Goal: Complete application form: Complete application form

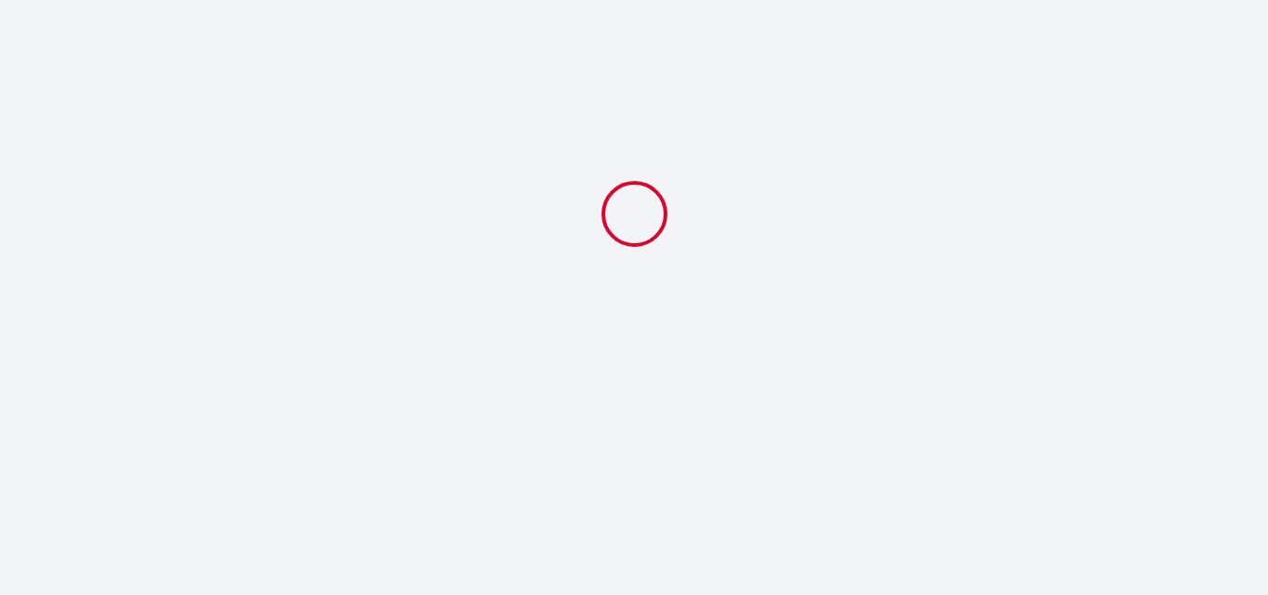
select select
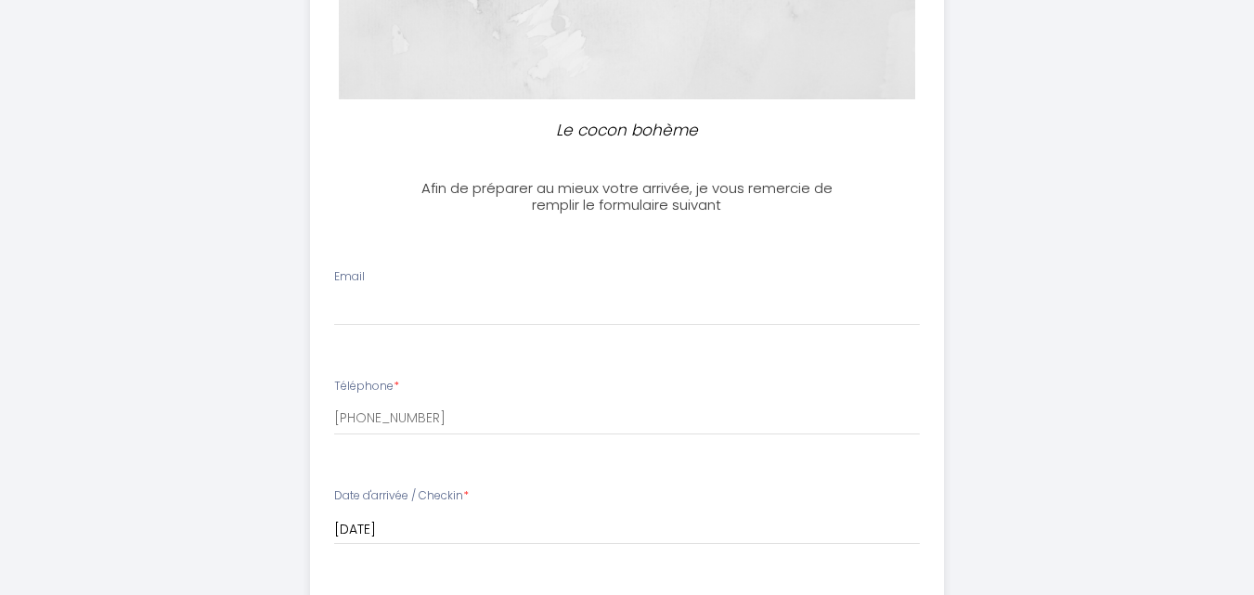
scroll to position [371, 0]
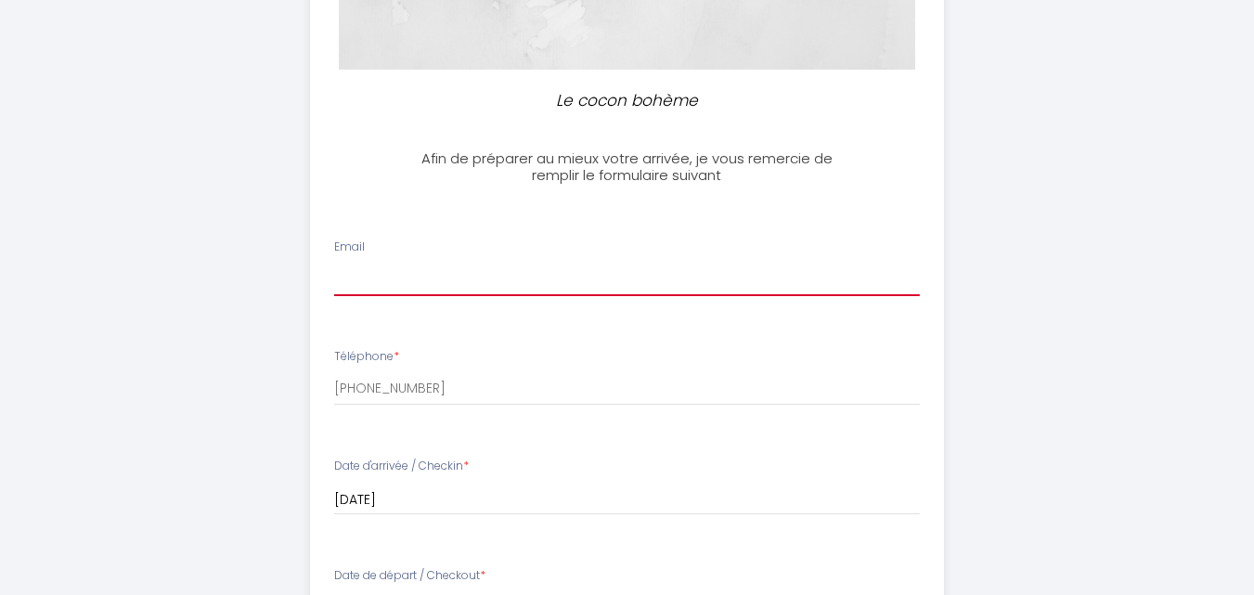
click at [347, 263] on input "Email" at bounding box center [627, 279] width 586 height 33
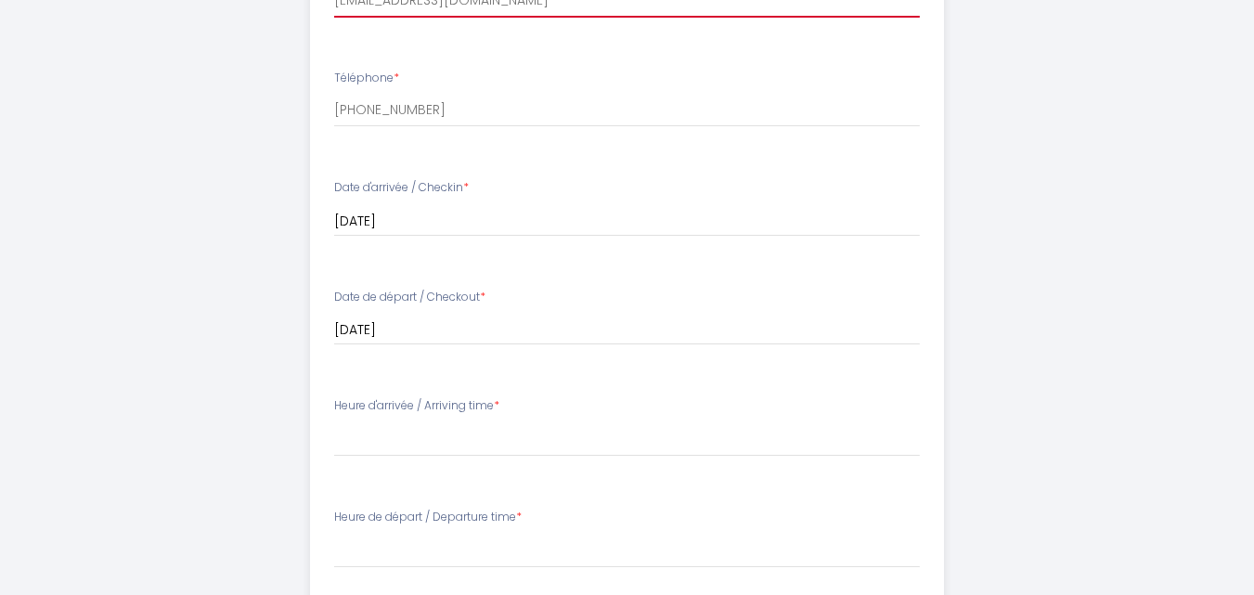
scroll to position [742, 0]
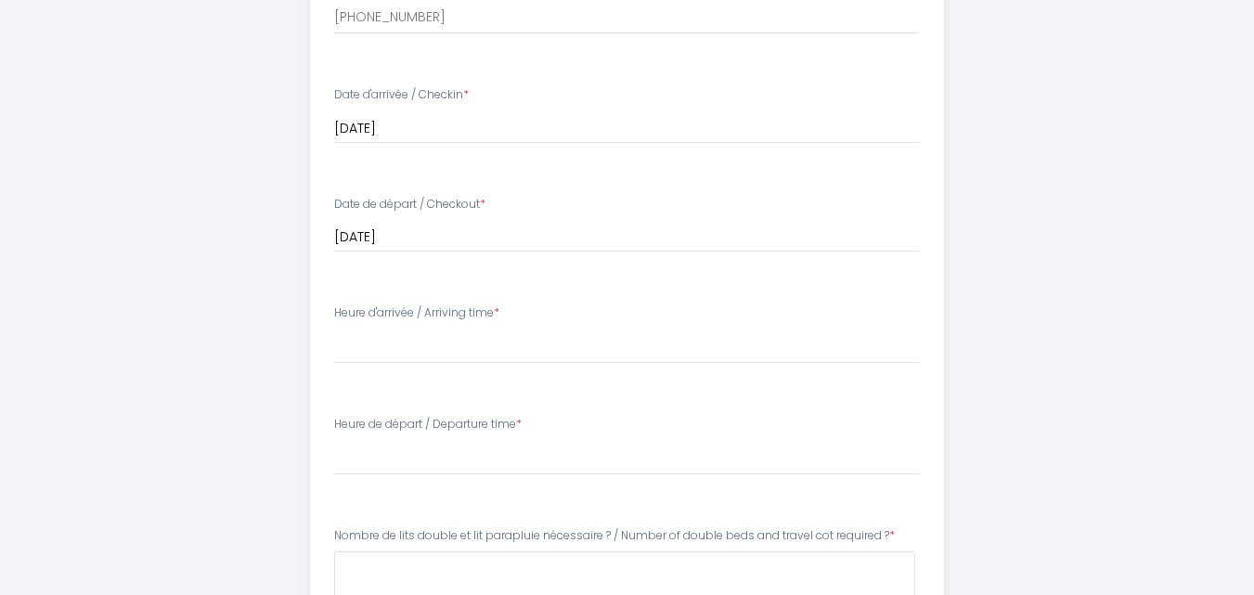
type input "[EMAIL_ADDRESS][DOMAIN_NAME]"
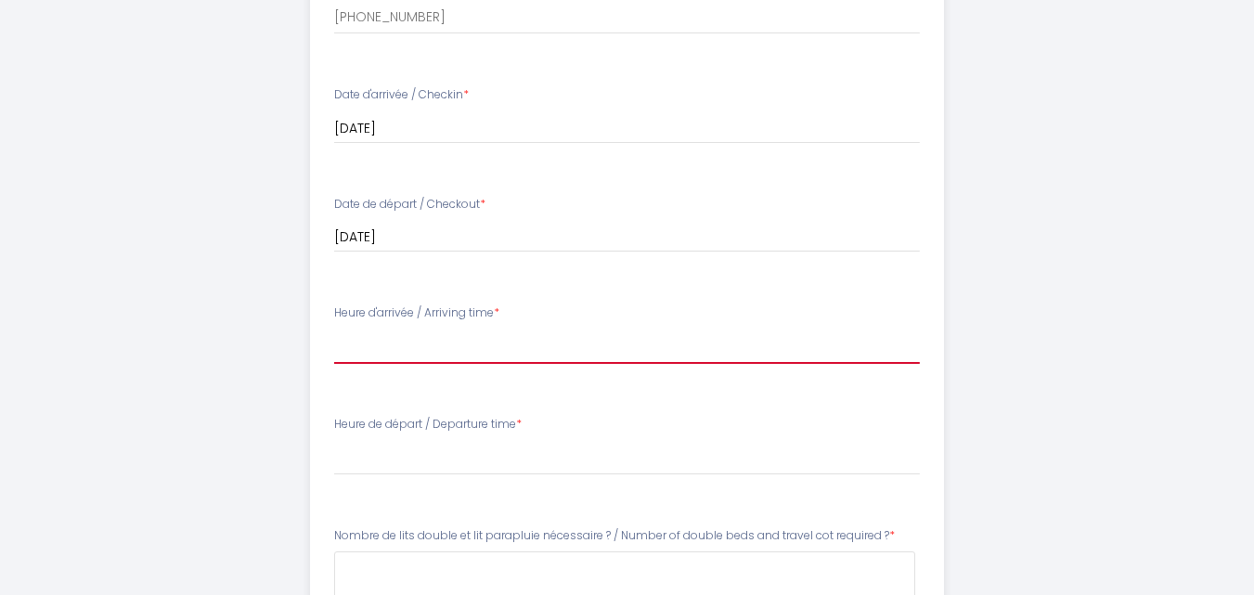
click at [347, 348] on select "16:00 16:30 17:00 17:30 18:00 18:30 19:00 19:30 20:00 20:30 21:00 21:30 22:00" at bounding box center [627, 346] width 586 height 35
select select "18:00"
click at [334, 329] on select "16:00 16:30 17:00 17:30 18:00 18:30 19:00 19:30 20:00 20:30 21:00 21:30 22:00" at bounding box center [627, 346] width 586 height 35
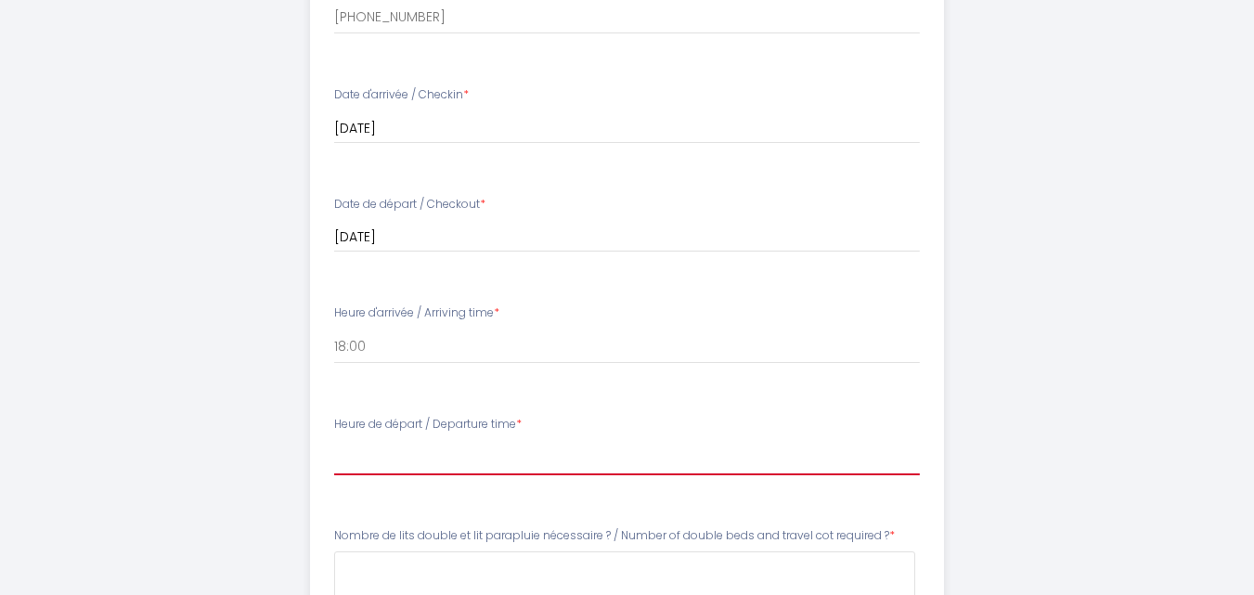
click at [354, 458] on select "00:00 00:30 01:00 01:30 02:00 02:30 03:00 03:30 04:00 04:30 05:00 05:30 06:00 0…" at bounding box center [627, 457] width 586 height 35
select select "10:00"
click at [334, 440] on select "00:00 00:30 01:00 01:30 02:00 02:30 03:00 03:30 04:00 04:30 05:00 05:30 06:00 0…" at bounding box center [627, 457] width 586 height 35
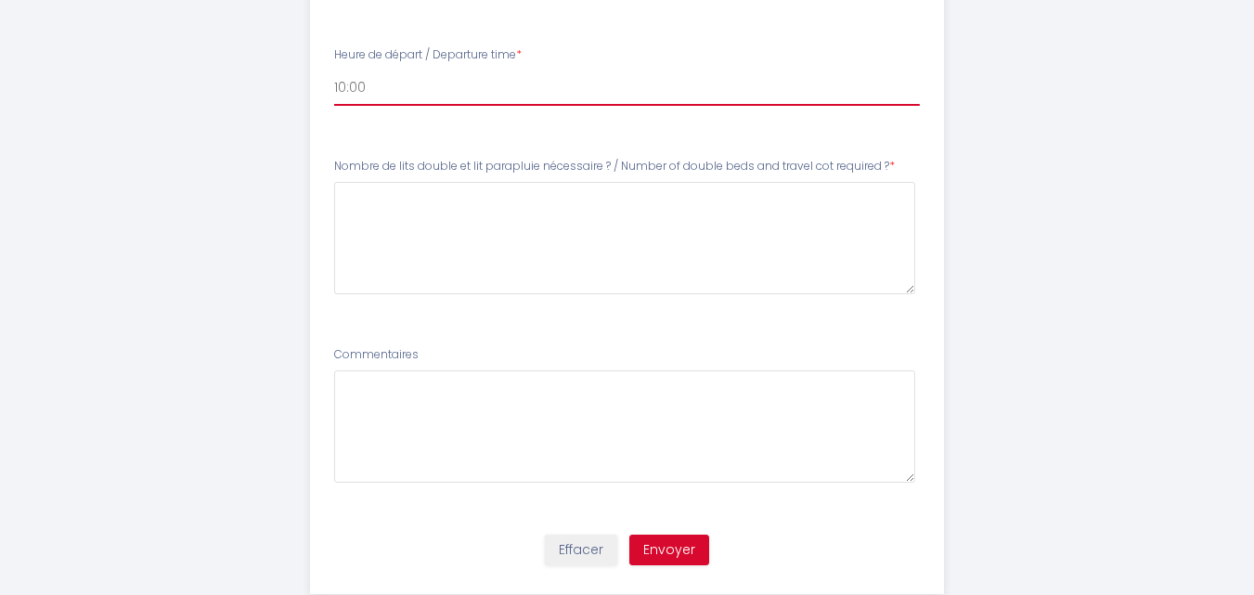
scroll to position [1114, 0]
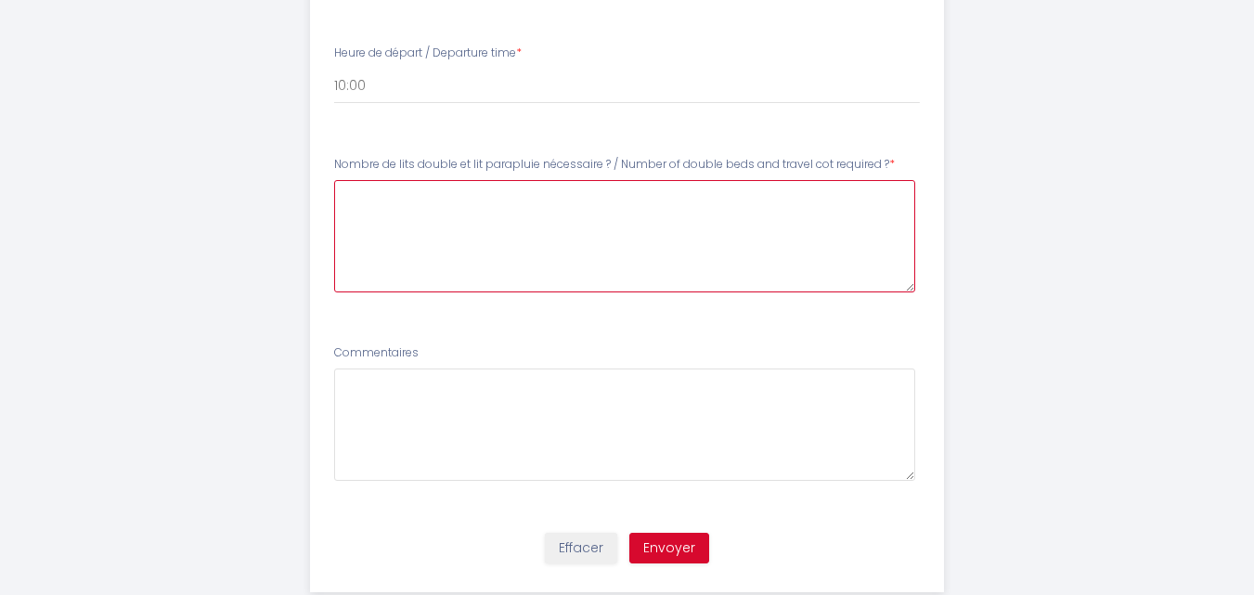
click at [474, 245] on \?6 at bounding box center [624, 236] width 581 height 112
type \?6 "S"
type \?6 "N"
type \?6 "S"
drag, startPoint x: 620, startPoint y: 162, endPoint x: 882, endPoint y: 157, distance: 261.8
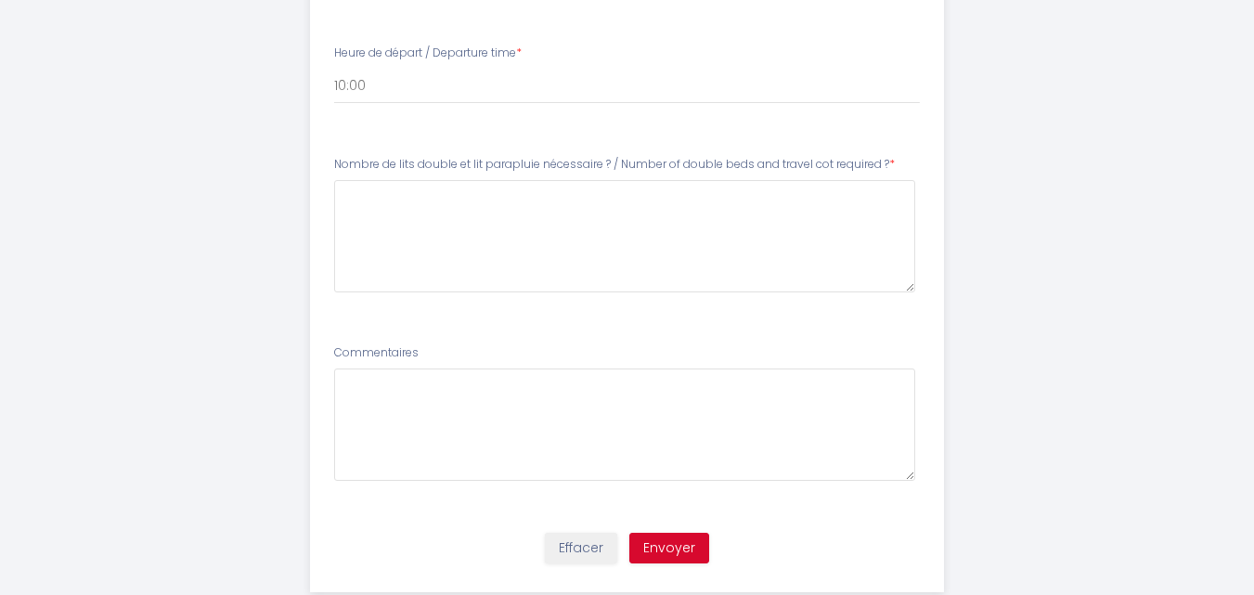
click at [882, 157] on label "Nombre de lits double et lit parapluie nécessaire ? / Number of double beds and…" at bounding box center [614, 165] width 561 height 18
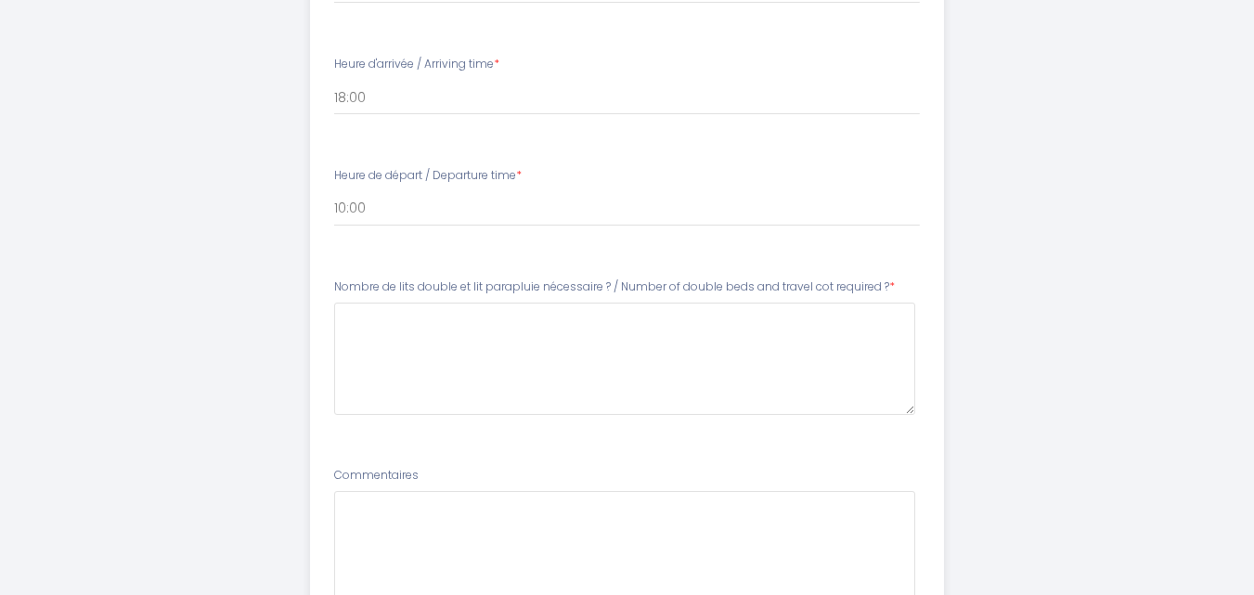
scroll to position [972, 0]
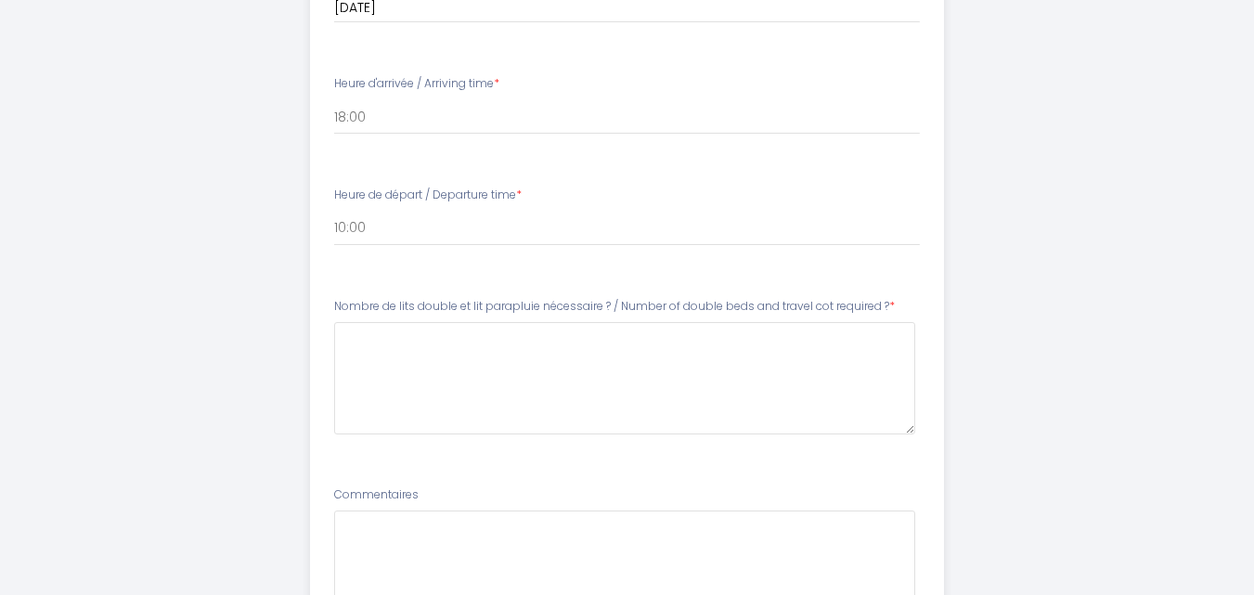
drag, startPoint x: 749, startPoint y: 298, endPoint x: 627, endPoint y: 308, distance: 122.0
click at [627, 308] on label "Nombre de lits double et lit parapluie nécessaire ? / Number of double beds and…" at bounding box center [614, 307] width 561 height 18
drag, startPoint x: 623, startPoint y: 304, endPoint x: 882, endPoint y: 303, distance: 258.9
click at [882, 303] on label "Nombre de lits double et lit parapluie nécessaire ? / Number of double beds and…" at bounding box center [614, 307] width 561 height 18
copy label "Number of double beds and travel cot required"
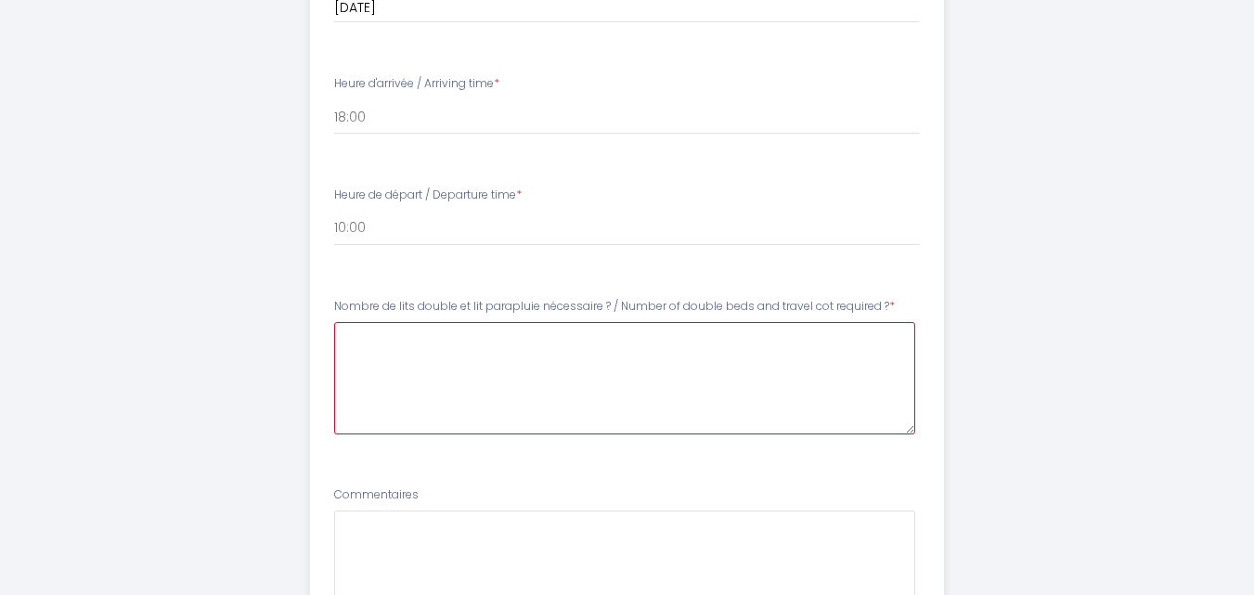
click at [381, 358] on \?6 at bounding box center [624, 378] width 581 height 112
paste \?6 "We are a couple with a daughter, and we need a double bed and a single bed."
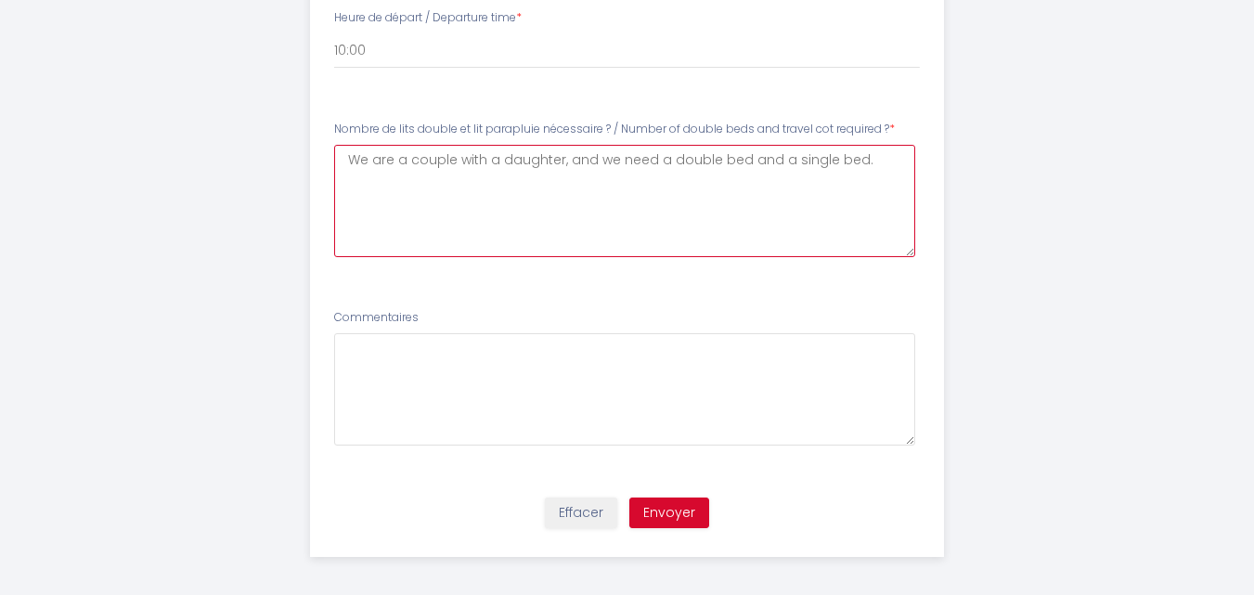
scroll to position [1157, 0]
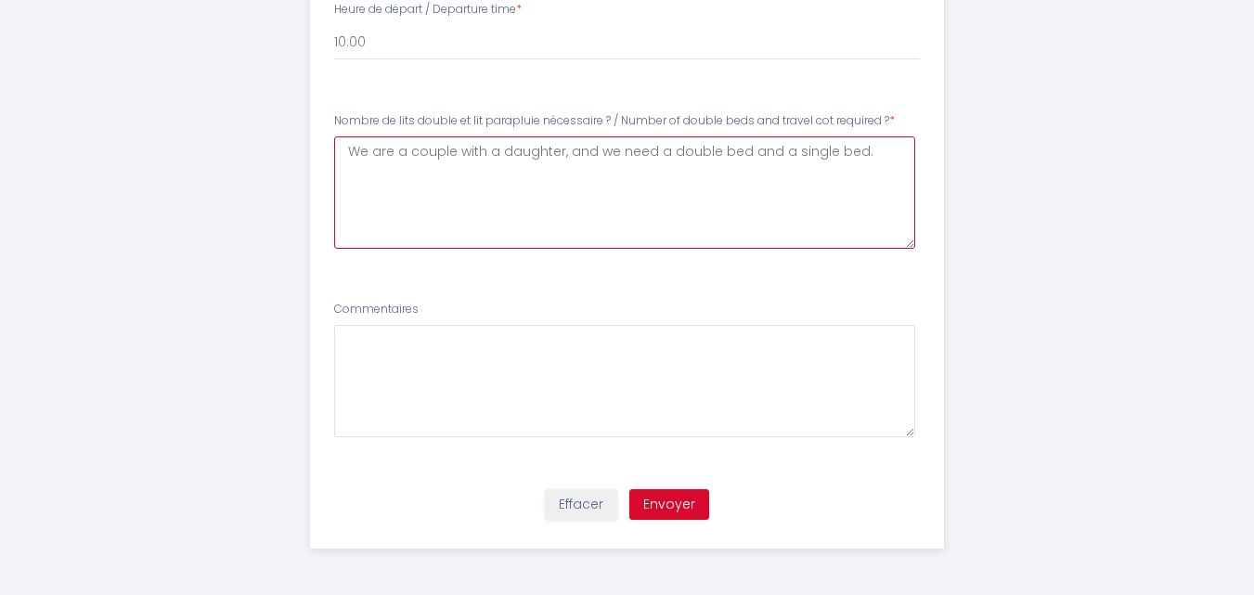
type \?6 "We are a couple with a daughter, and we need a double bed and a single bed."
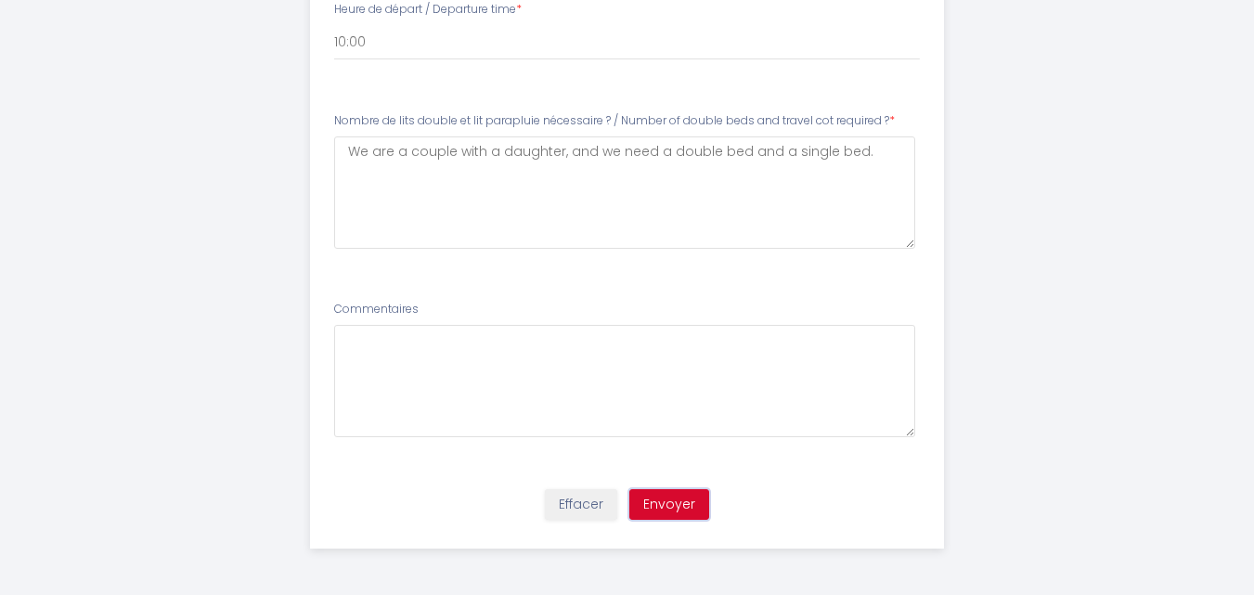
click at [671, 510] on button "Envoyer" at bounding box center [669, 505] width 80 height 32
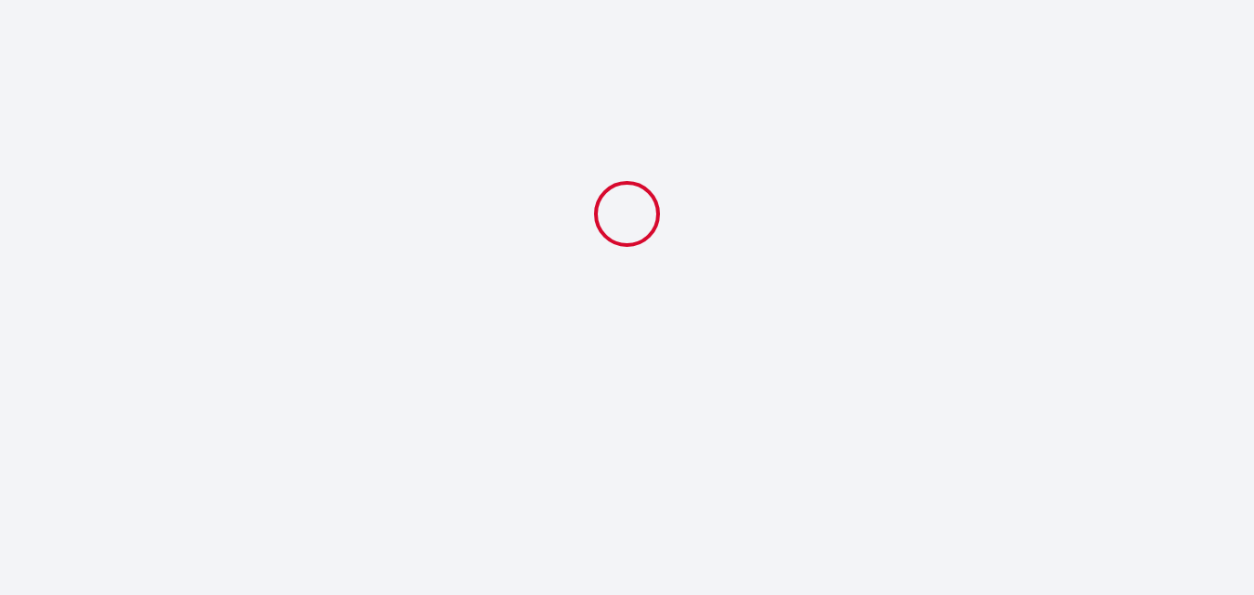
scroll to position [0, 0]
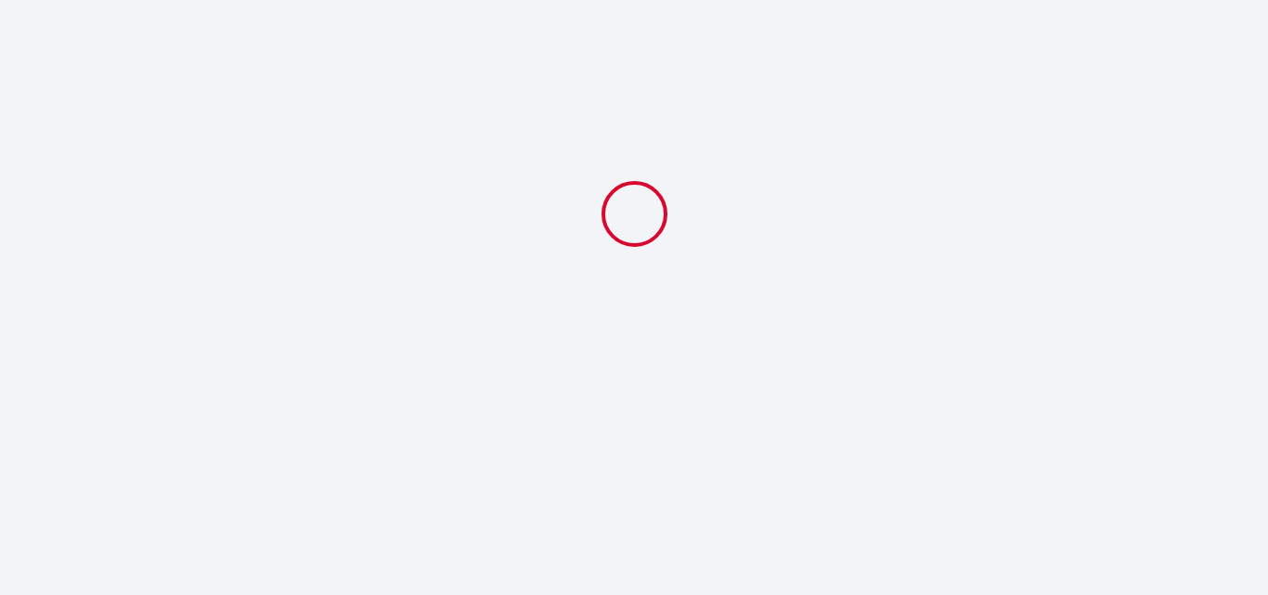
select select "18:00"
select select "10:00"
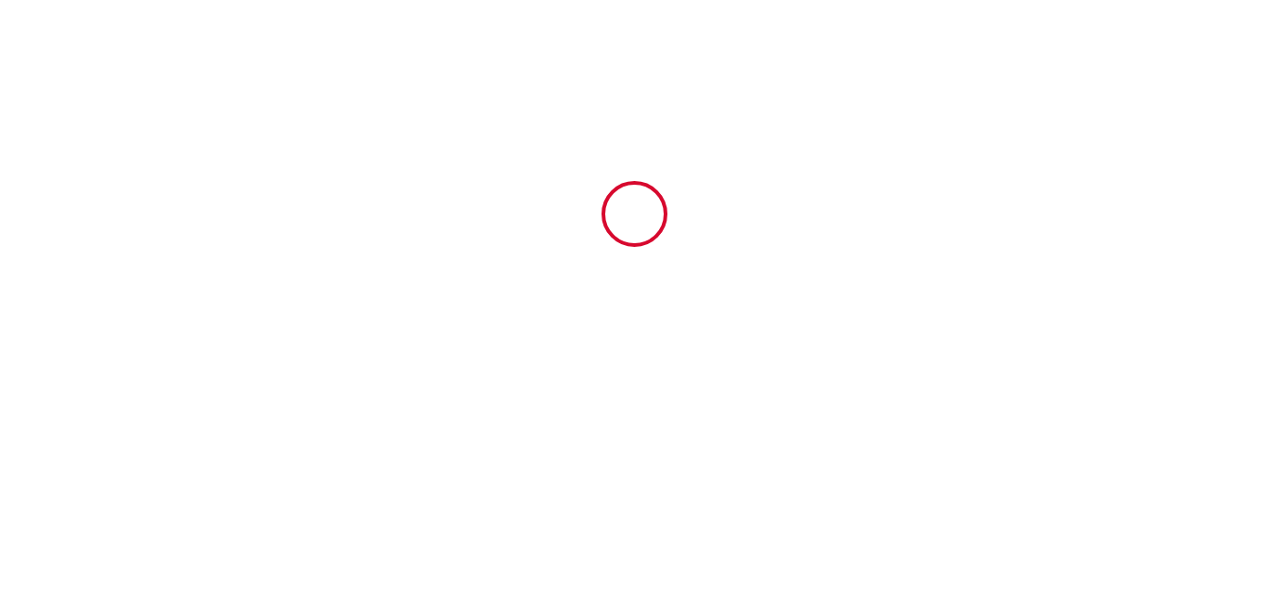
type input "6389606"
type input "Le cocon bohème"
type input "[STREET_ADDRESS][PERSON_NAME]"
type input "31400"
type input "[GEOGRAPHIC_DATA]"
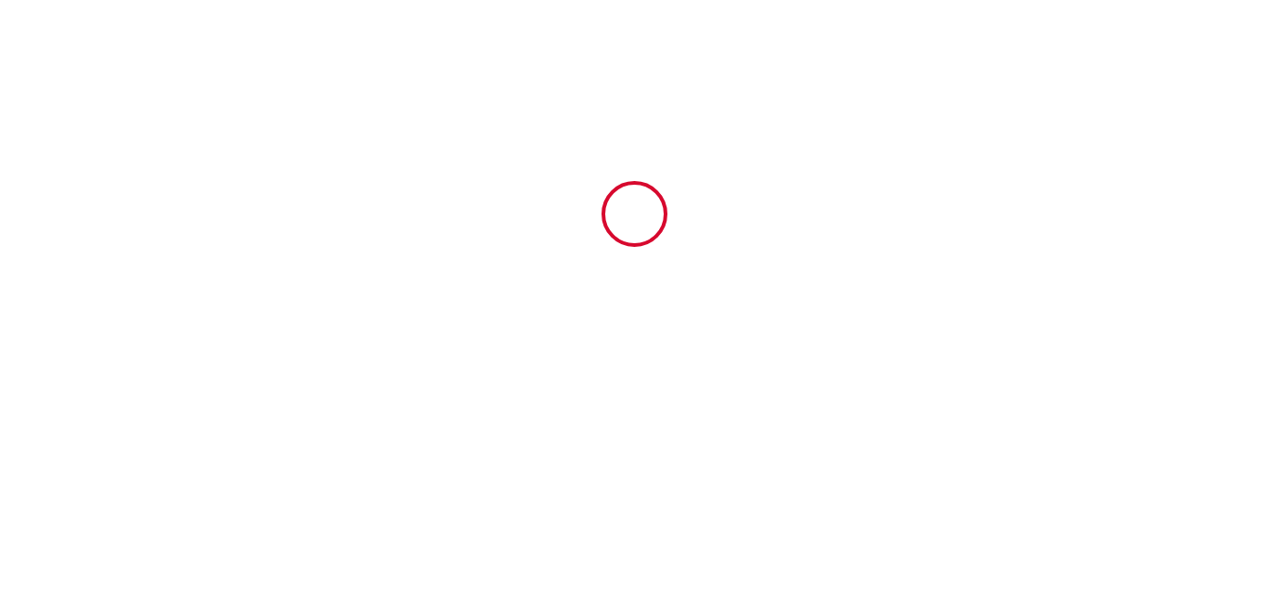
type input "[GEOGRAPHIC_DATA]"
type input "[DATE]"
type input "2"
type input "1"
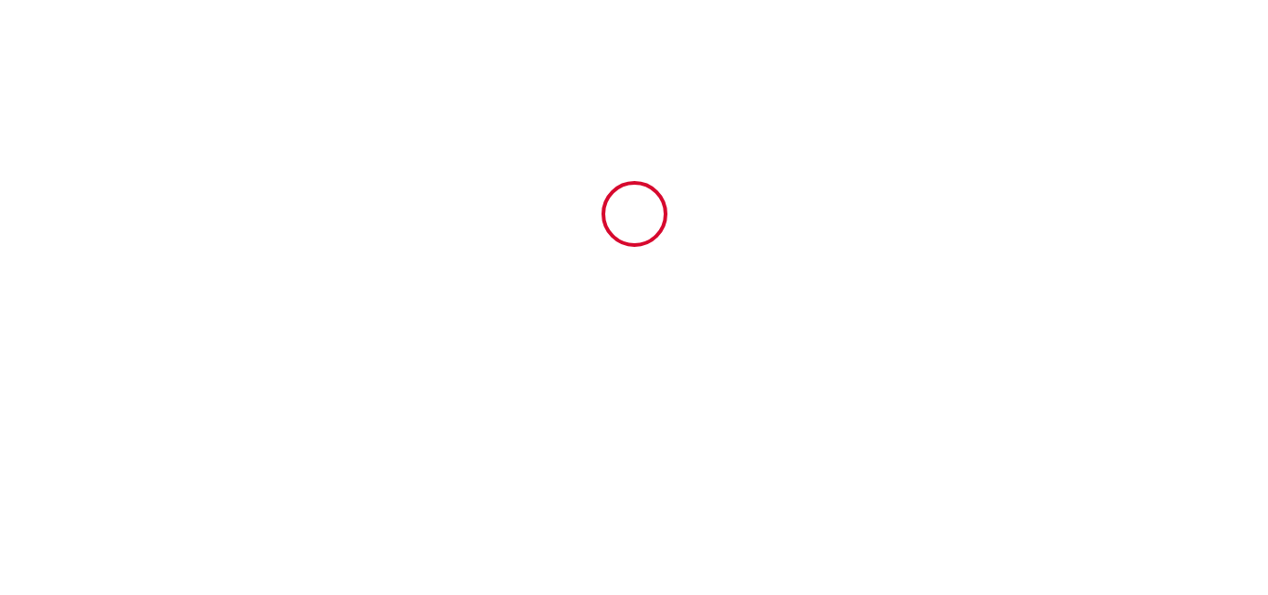
type input "250"
type input "393.23"
type input "[PERSON_NAME]"
type input "[STREET_ADDRESS]"
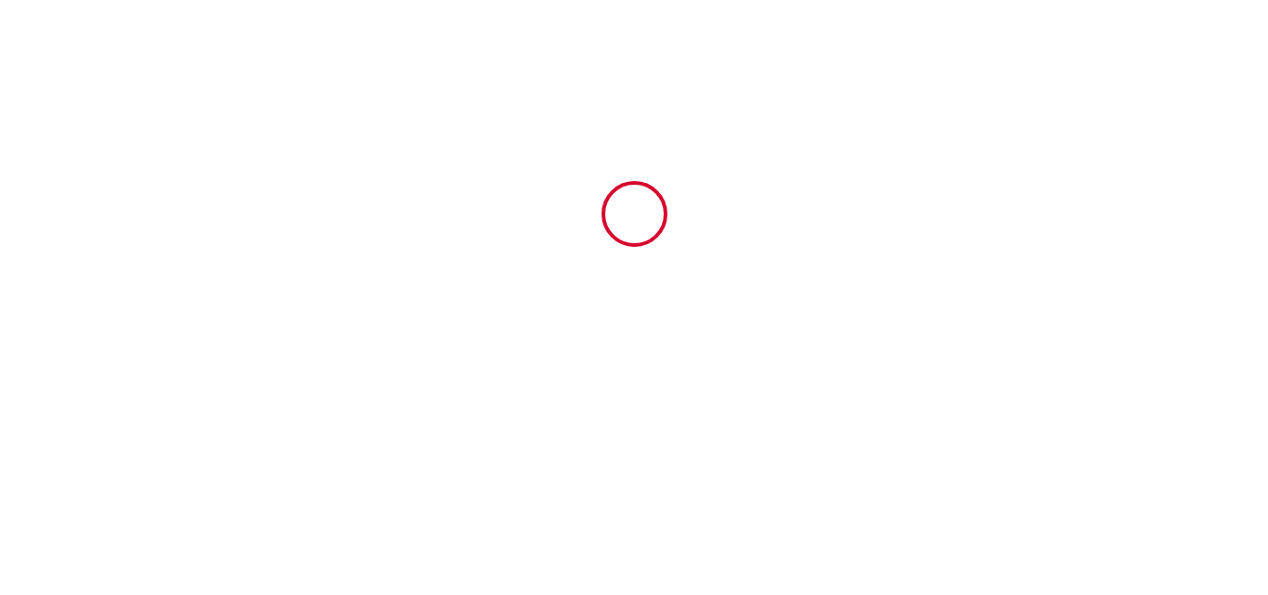
type input "66270"
type input "Le Soler"
type input "[GEOGRAPHIC_DATA]"
type input "[EMAIL_ADDRESS][DOMAIN_NAME]"
type input "[PERSON_NAME]"
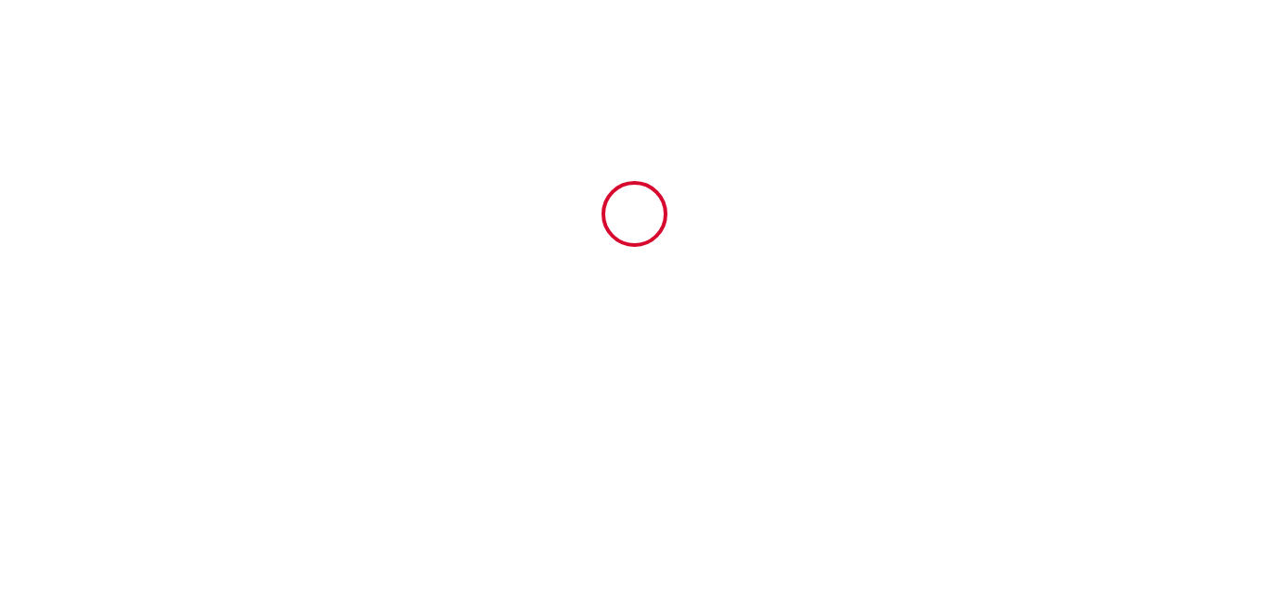
type input "Clariana"
type input "[EMAIL_ADDRESS][DOMAIN_NAME]"
type input "[PHONE_NUMBER]"
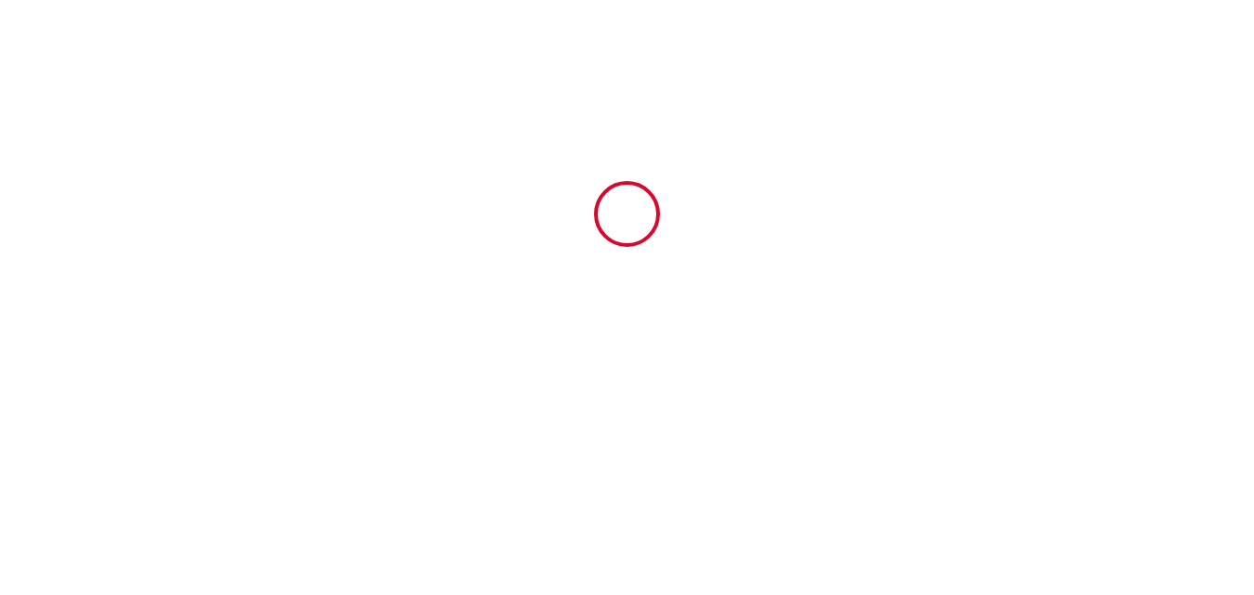
select select
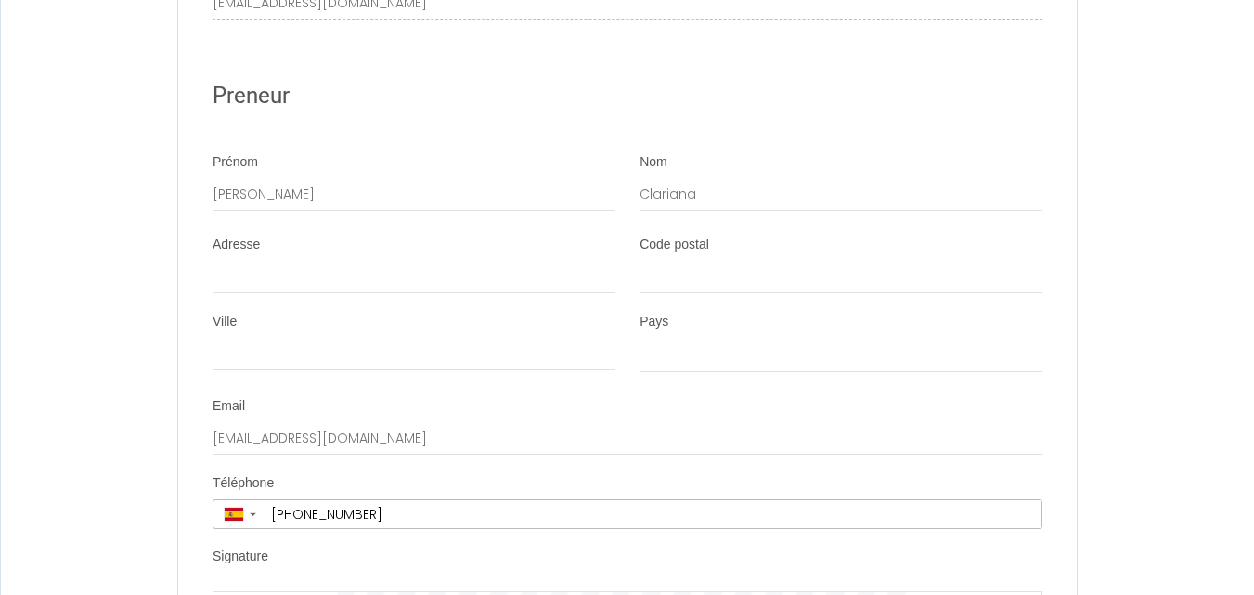
scroll to position [3712, 0]
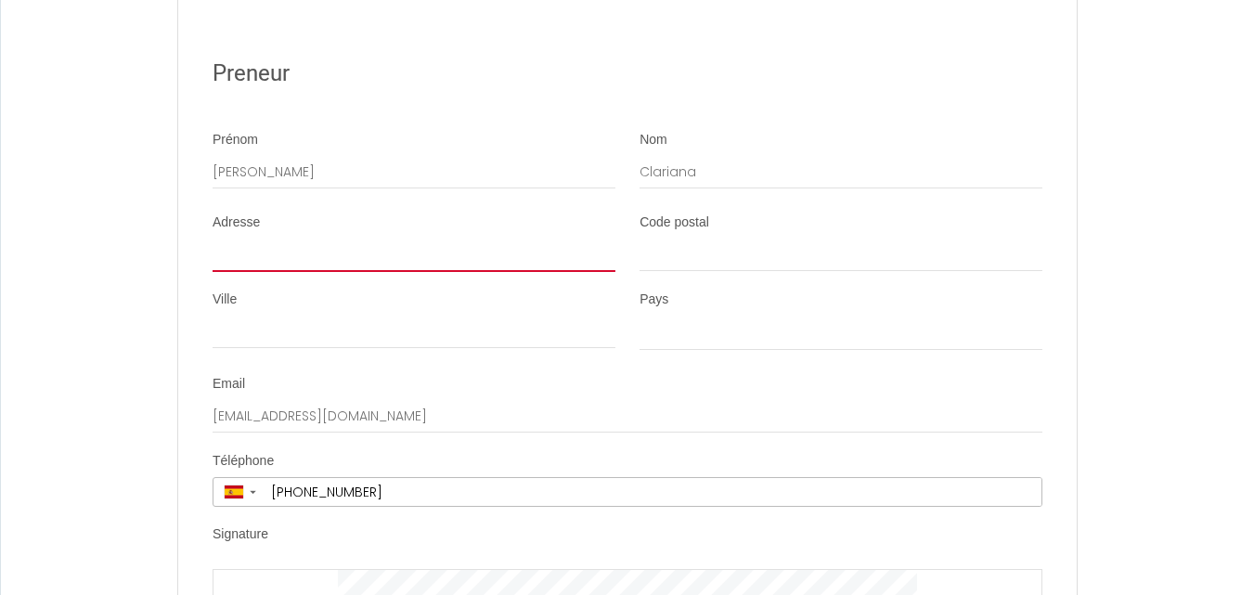
click at [230, 272] on input "Adresse" at bounding box center [414, 255] width 403 height 33
type input "[STREET_ADDRESS][PERSON_NAME]"
select select
drag, startPoint x: 387, startPoint y: 270, endPoint x: 511, endPoint y: 270, distance: 124.4
click at [511, 270] on input "[STREET_ADDRESS][PERSON_NAME]" at bounding box center [414, 255] width 403 height 33
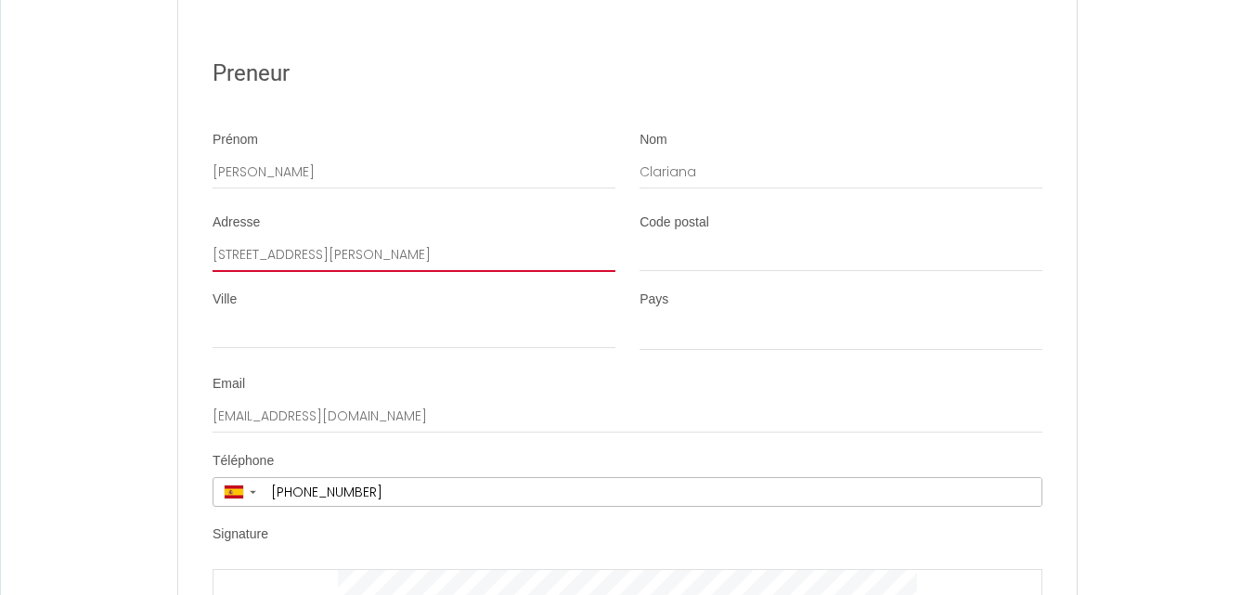
type input "[STREET_ADDRESS][PERSON_NAME],"
select select
type input "[STREET_ADDRESS][PERSON_NAME]"
select select
type input "[STREET_ADDRESS][PERSON_NAME]"
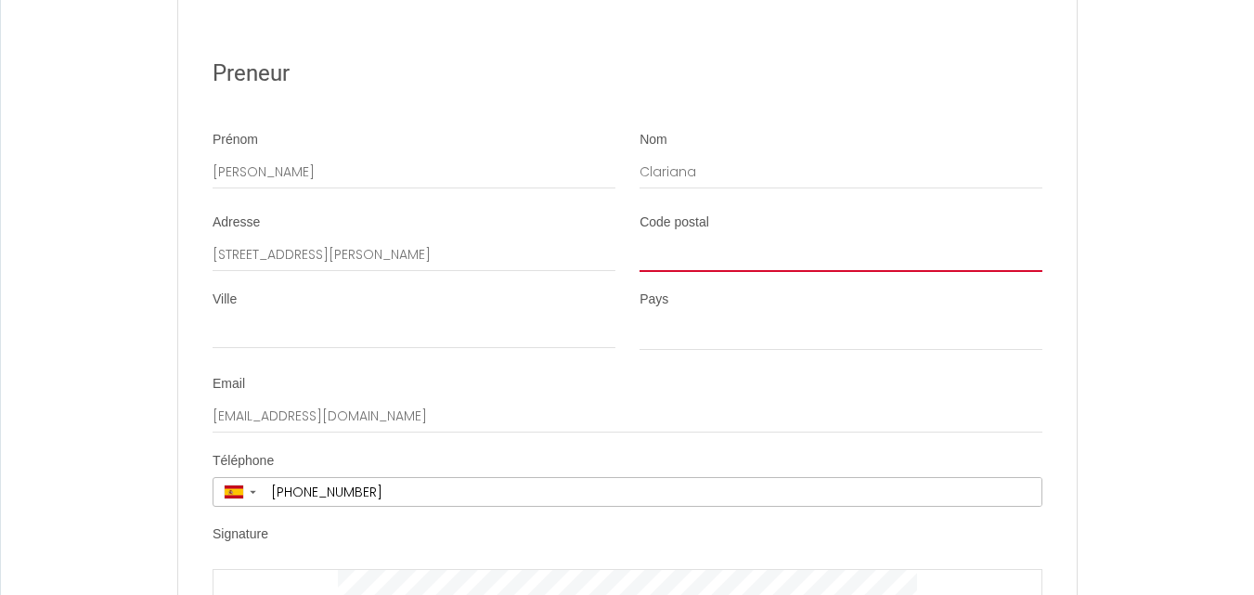
click at [691, 272] on input "Code postal" at bounding box center [840, 255] width 403 height 33
type input "5"
select select
type input "50"
select select
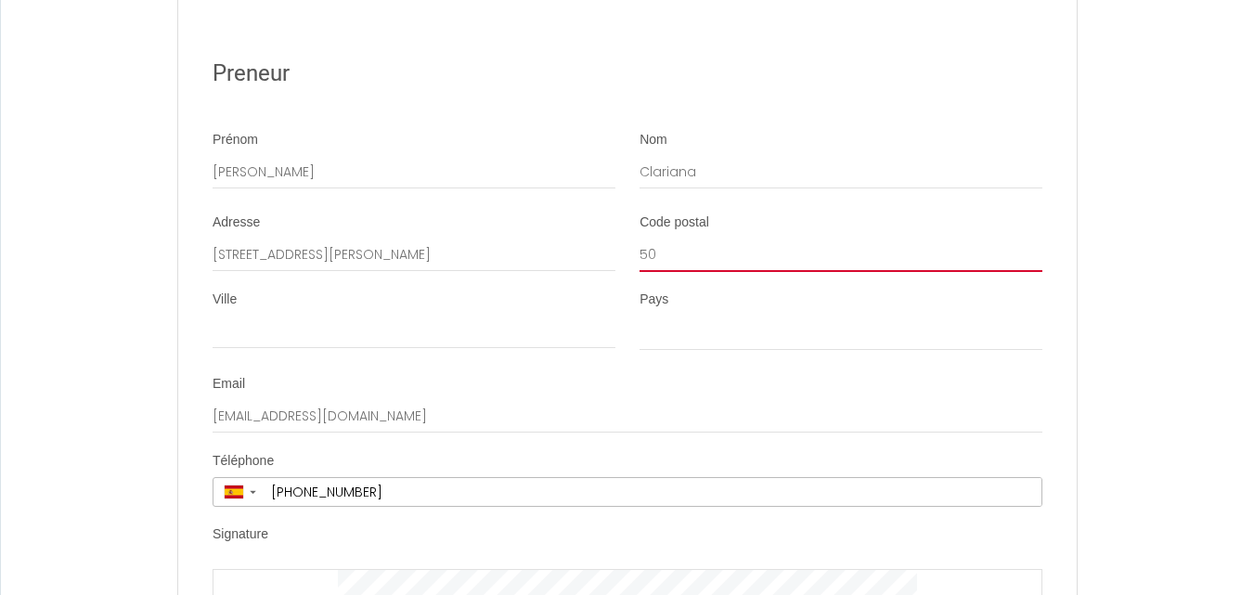
type input "500"
select select
type input "5000"
select select
type input "50009"
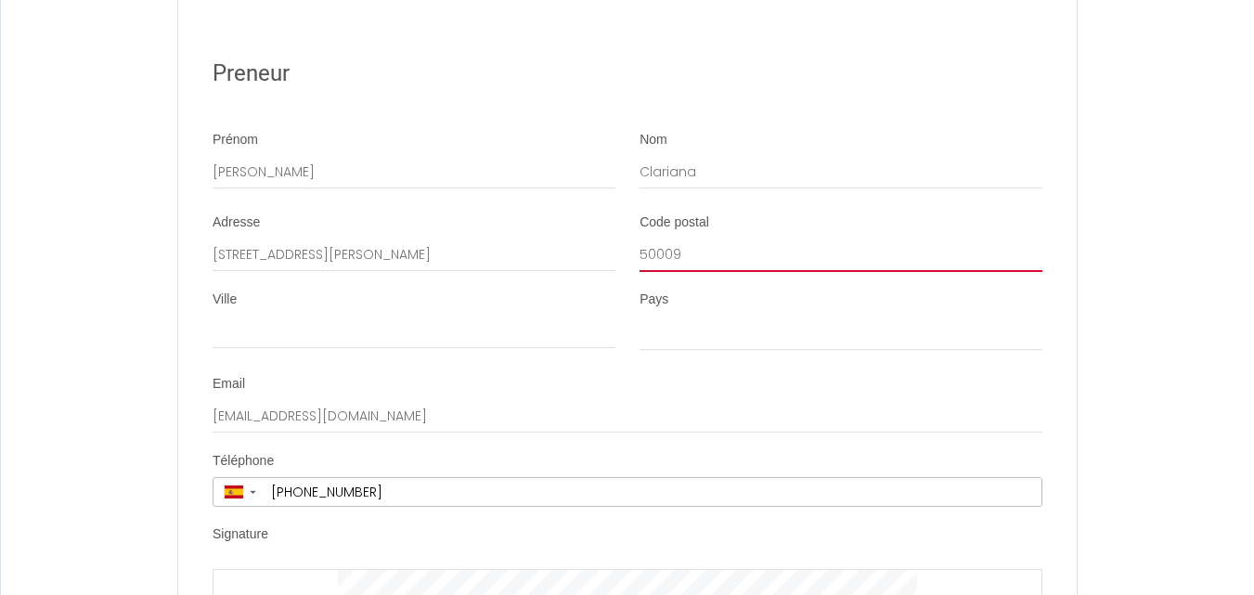
select select
type input "50009"
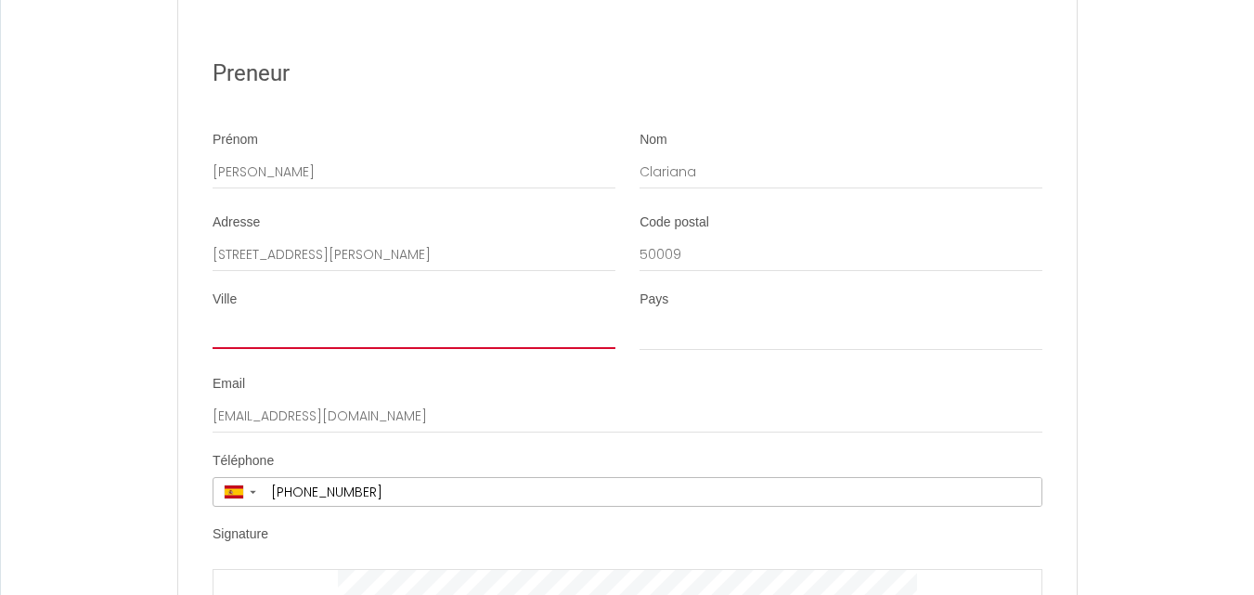
click at [348, 349] on input "Ville" at bounding box center [414, 332] width 403 height 33
type input "[GEOGRAPHIC_DATA]"
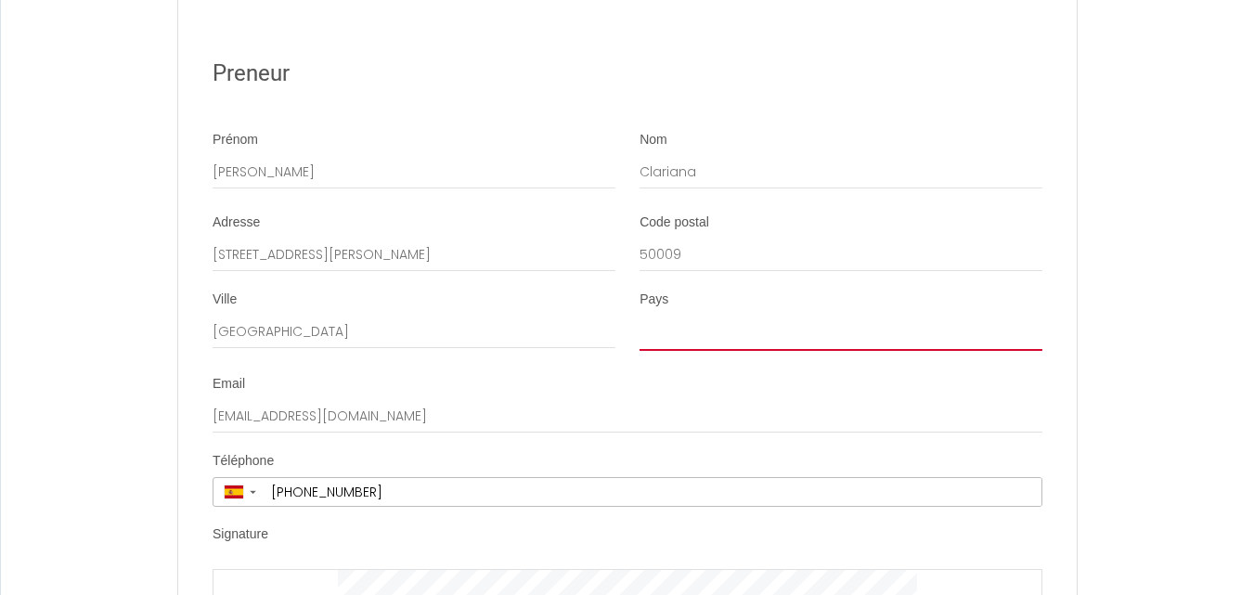
click at [683, 349] on select "[GEOGRAPHIC_DATA] [GEOGRAPHIC_DATA] [GEOGRAPHIC_DATA] [GEOGRAPHIC_DATA] [GEOGRA…" at bounding box center [840, 333] width 403 height 35
select select "ES"
click at [639, 333] on select "[GEOGRAPHIC_DATA] [GEOGRAPHIC_DATA] [GEOGRAPHIC_DATA] [GEOGRAPHIC_DATA] [GEOGRA…" at bounding box center [840, 333] width 403 height 35
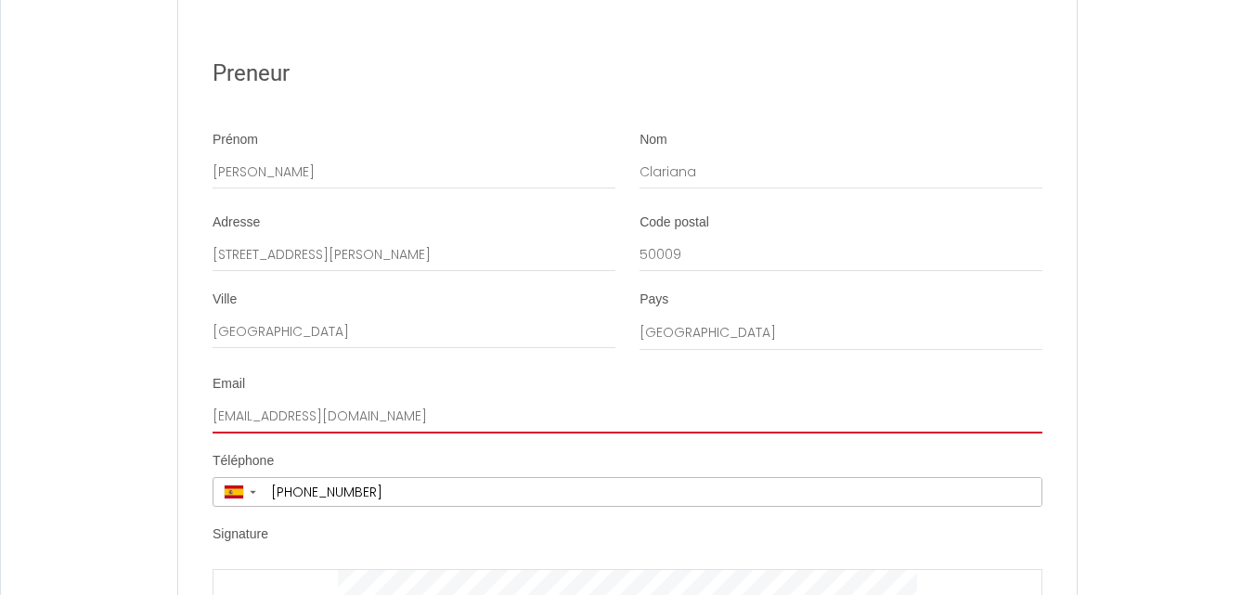
click at [445, 431] on input "[EMAIL_ADDRESS][DOMAIN_NAME]" at bounding box center [628, 416] width 830 height 33
drag, startPoint x: 614, startPoint y: 441, endPoint x: 162, endPoint y: 441, distance: 452.0
type input "[EMAIL_ADDRESS][DOMAIN_NAME]"
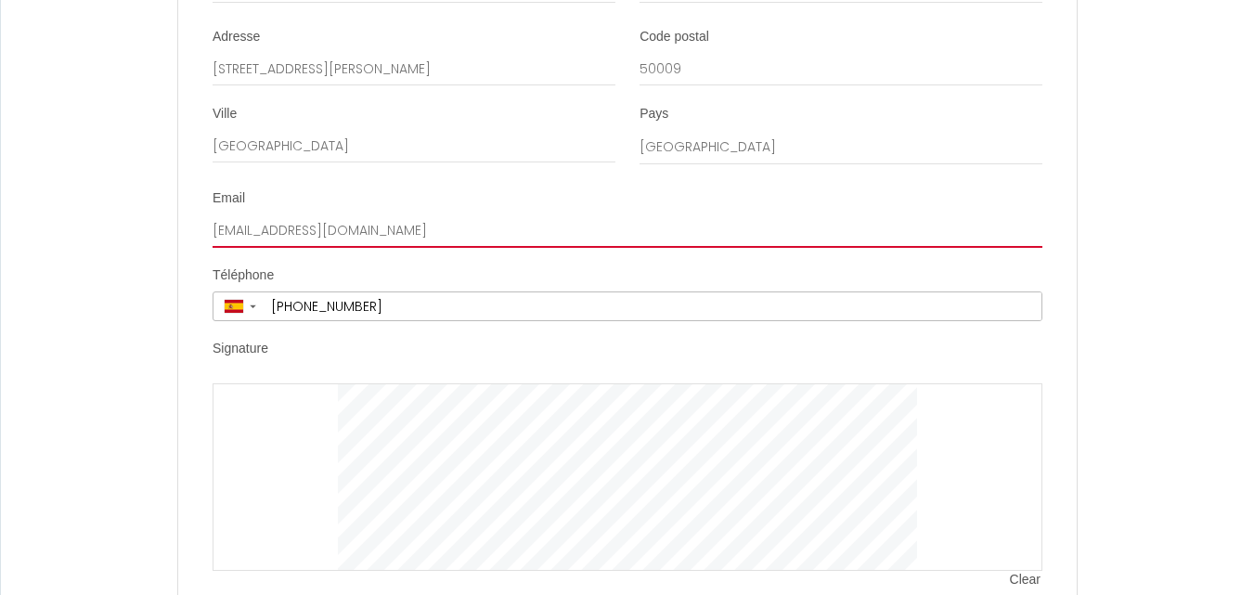
scroll to position [4047, 0]
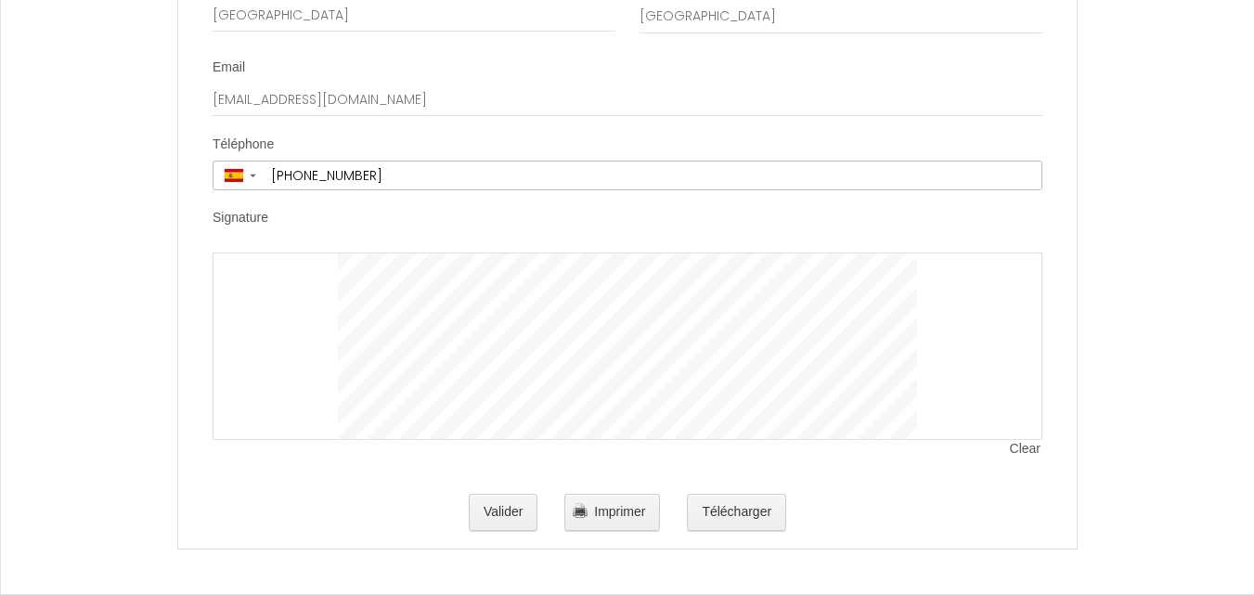
click at [299, 301] on div at bounding box center [628, 345] width 830 height 187
click at [269, 316] on div at bounding box center [628, 345] width 830 height 187
click at [419, 369] on div at bounding box center [628, 345] width 830 height 187
click at [509, 518] on button "Valider" at bounding box center [504, 512] width 70 height 37
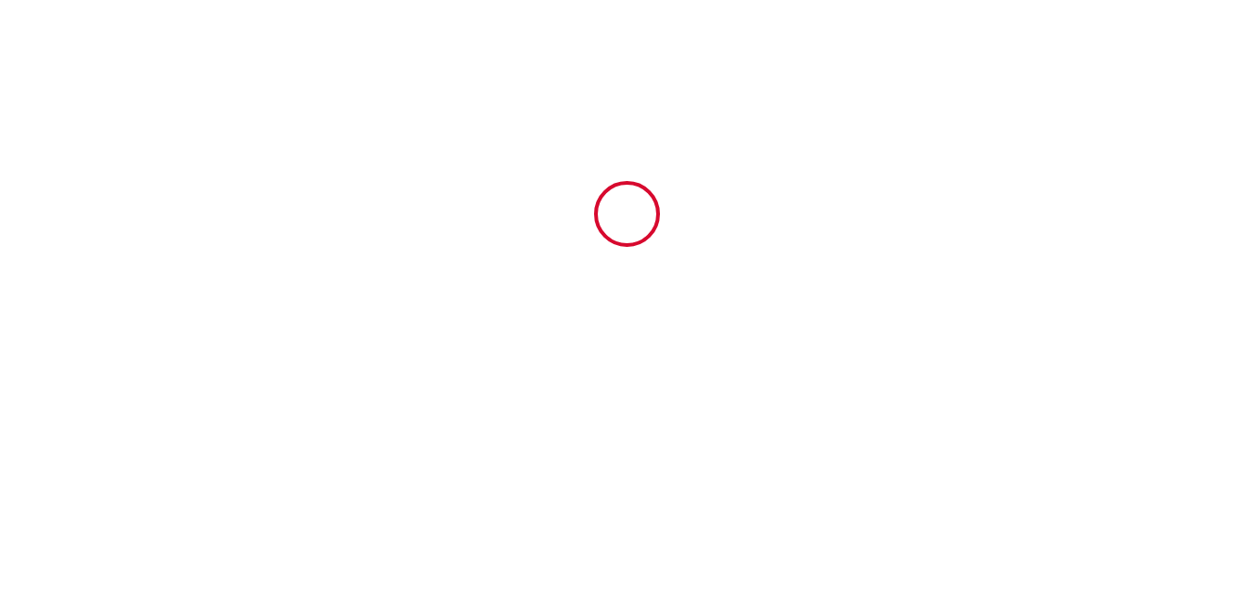
scroll to position [0, 0]
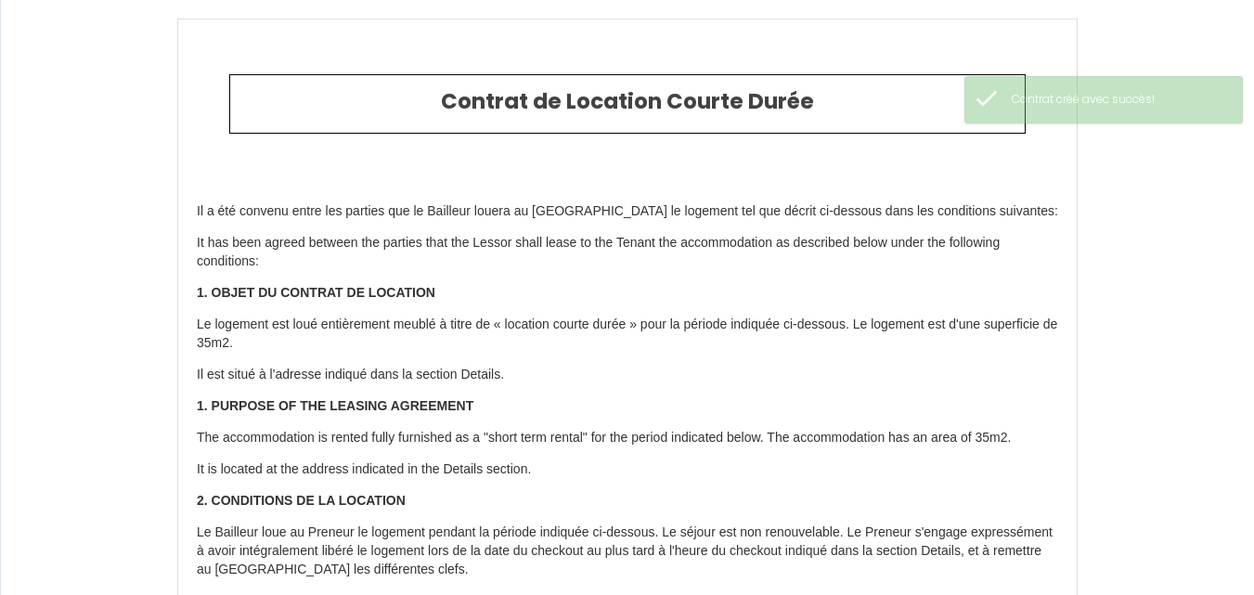
type input "39"
type input "338"
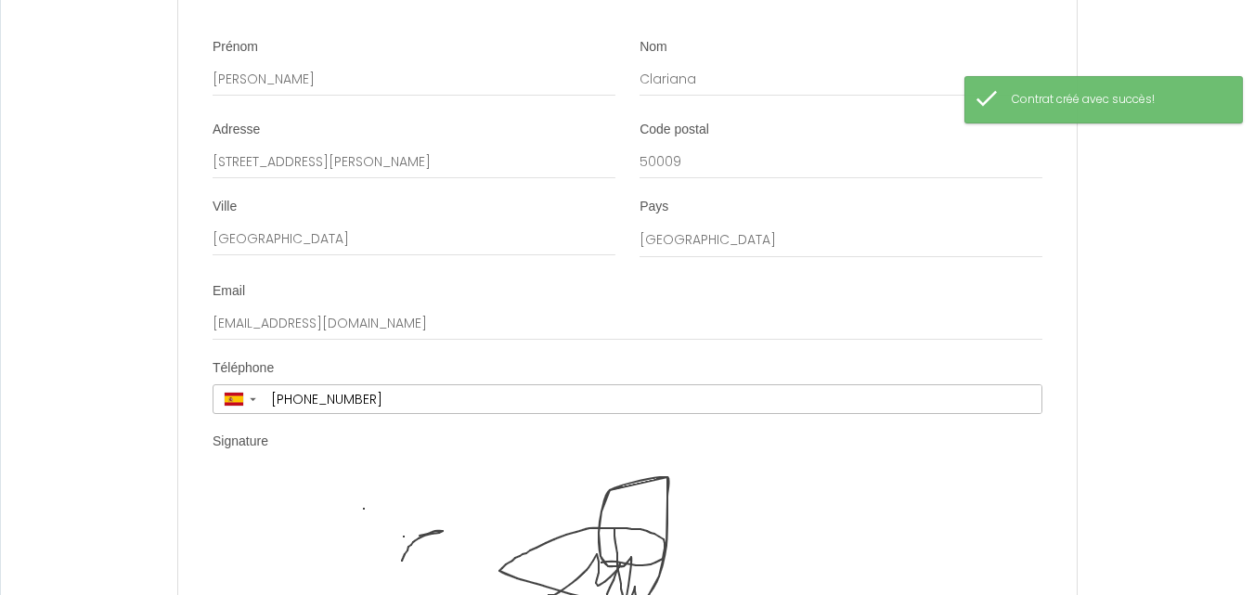
scroll to position [4233, 0]
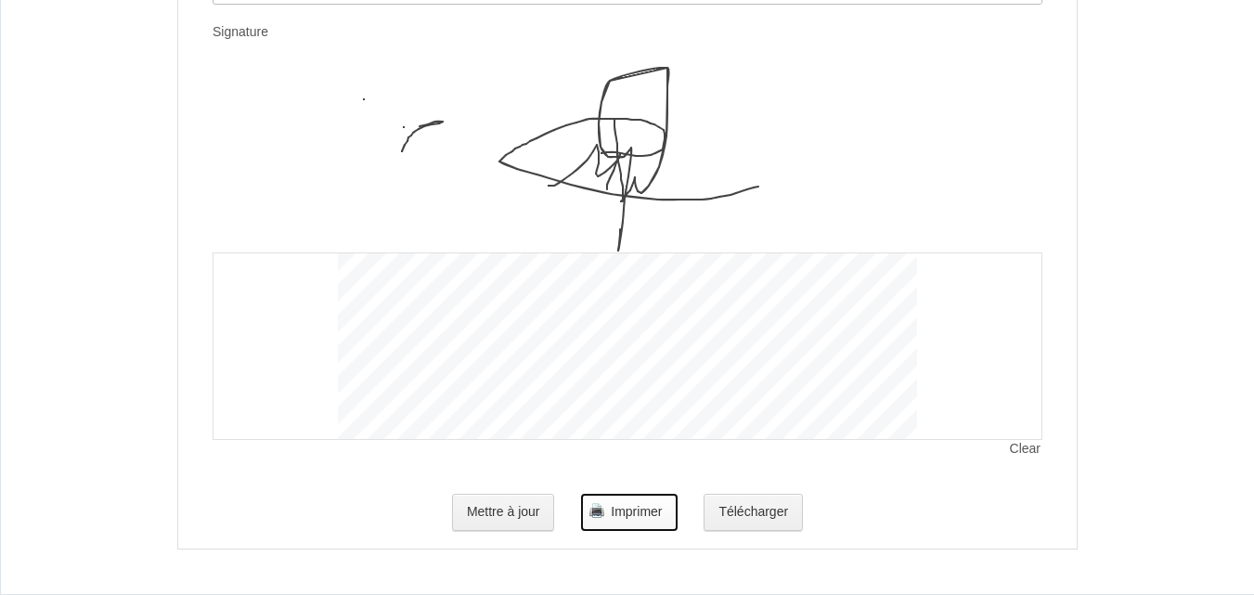
click at [622, 510] on span "Imprimer" at bounding box center [636, 511] width 51 height 15
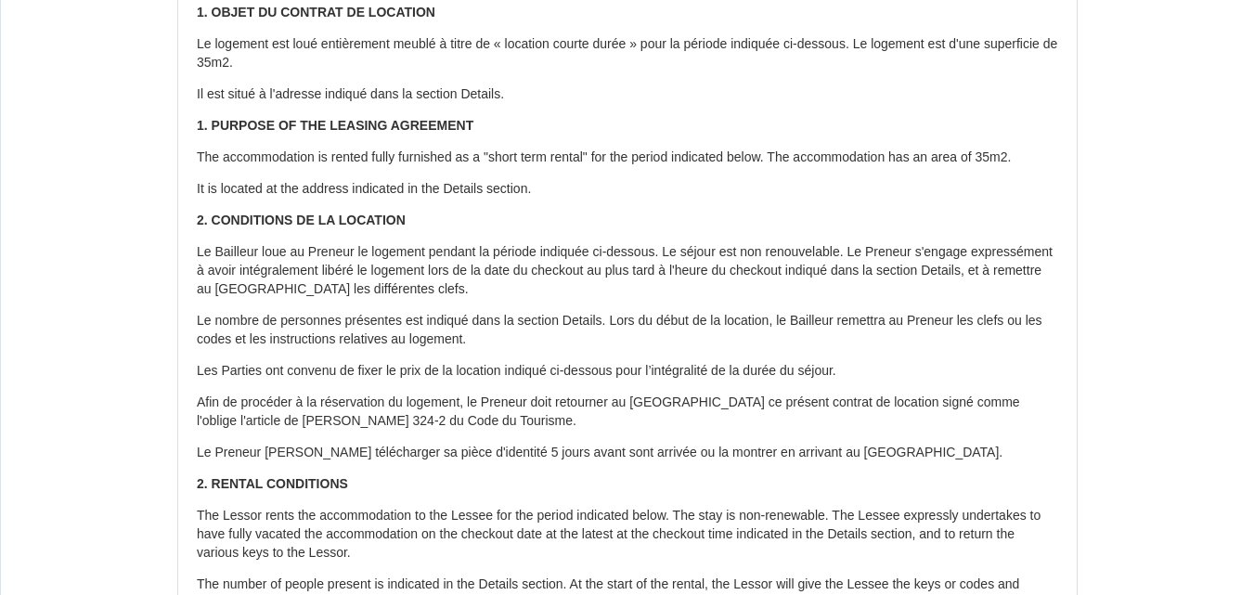
scroll to position [0, 0]
